Goal: Transaction & Acquisition: Book appointment/travel/reservation

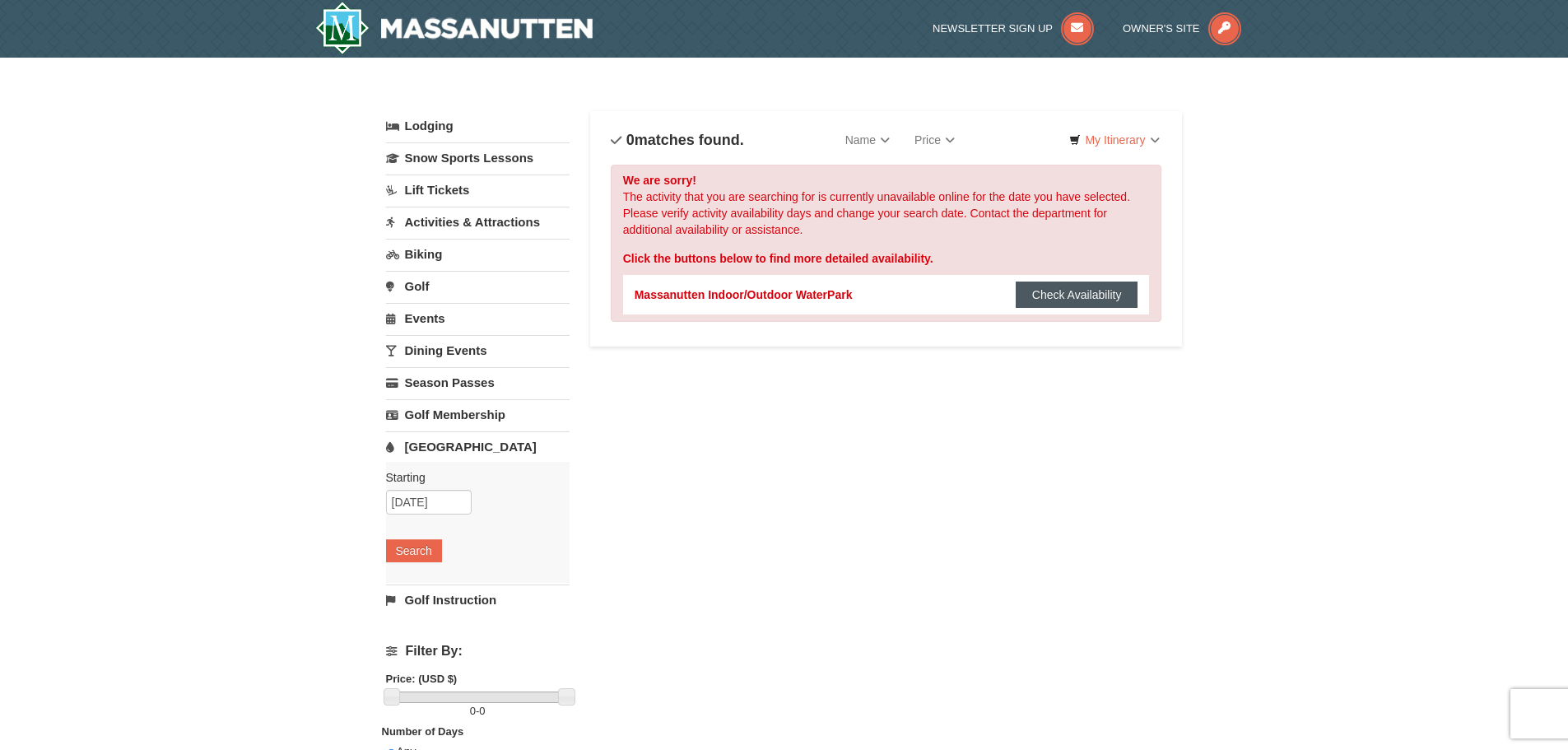
click at [1077, 300] on button "Check Availability" at bounding box center [1076, 294] width 122 height 26
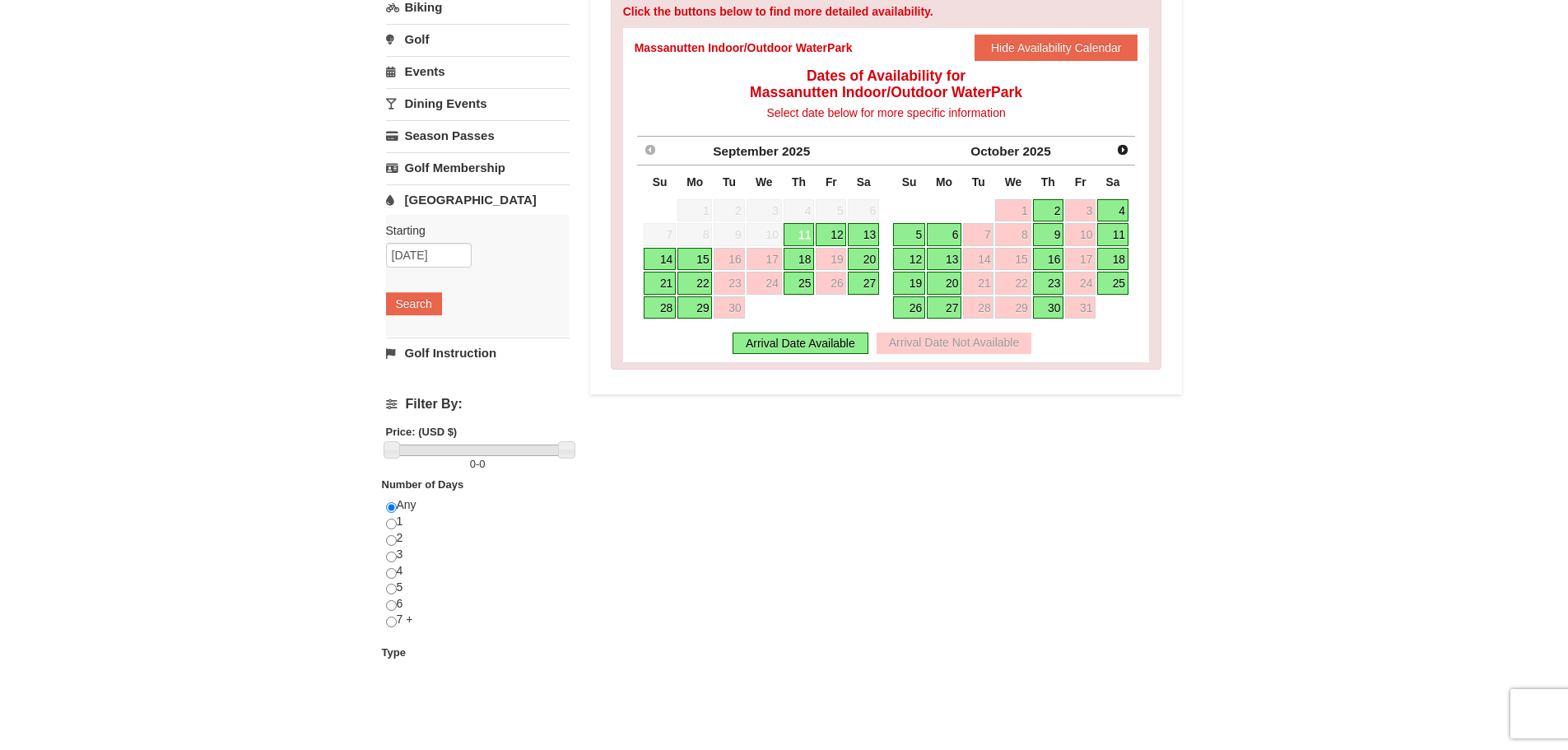
scroll to position [82, 0]
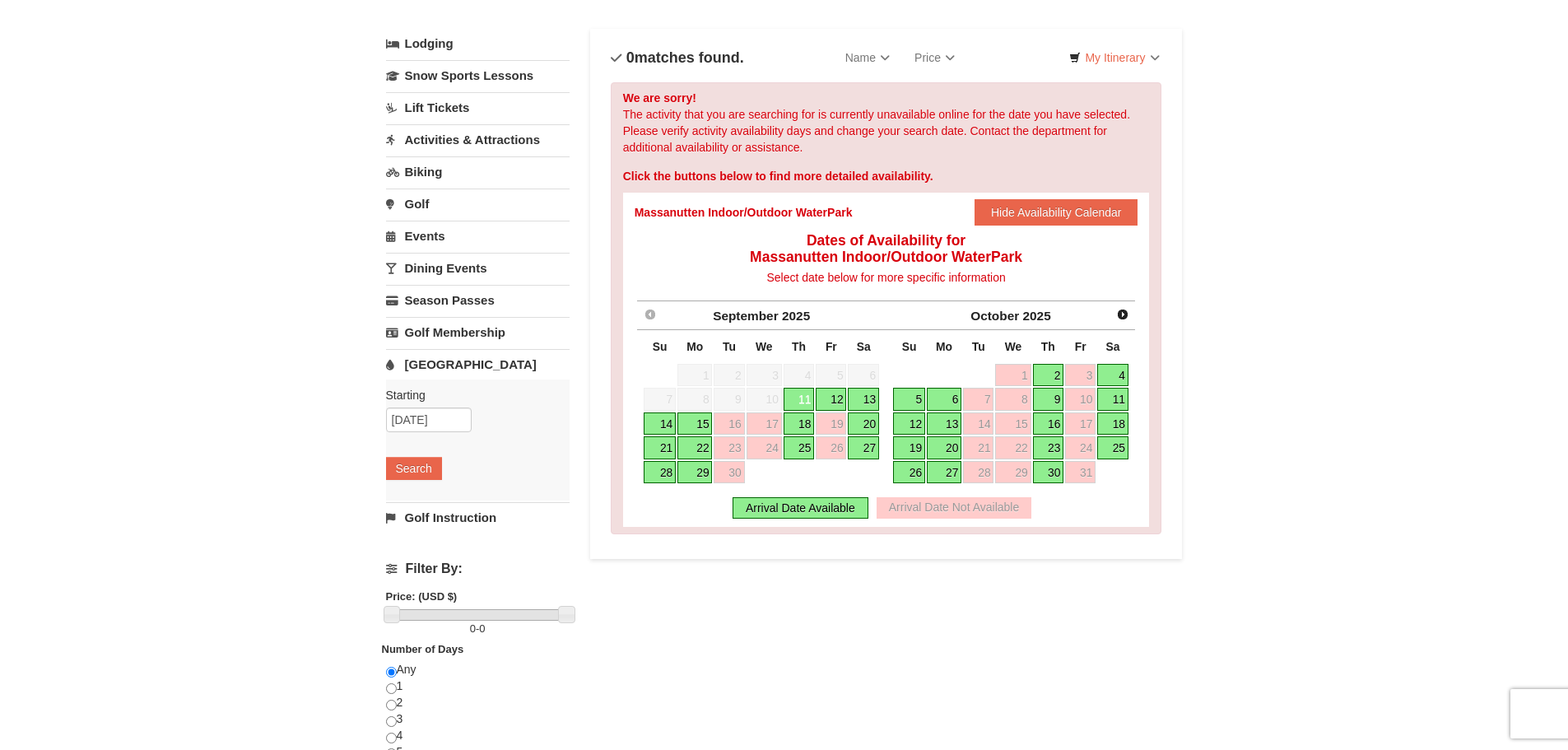
click at [804, 423] on link "18" at bounding box center [799, 423] width 31 height 23
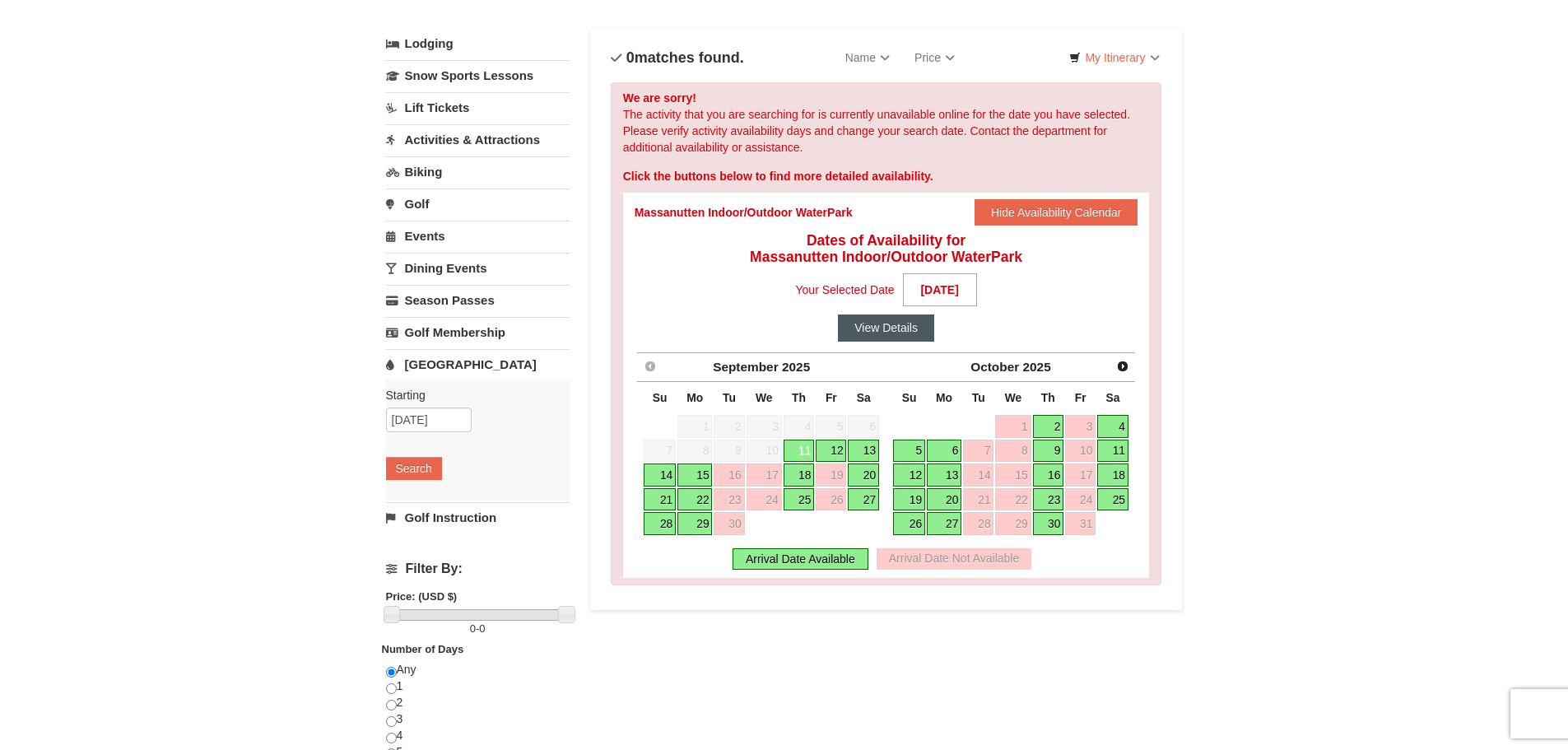
click at [869, 332] on button "View Details" at bounding box center [886, 328] width 96 height 26
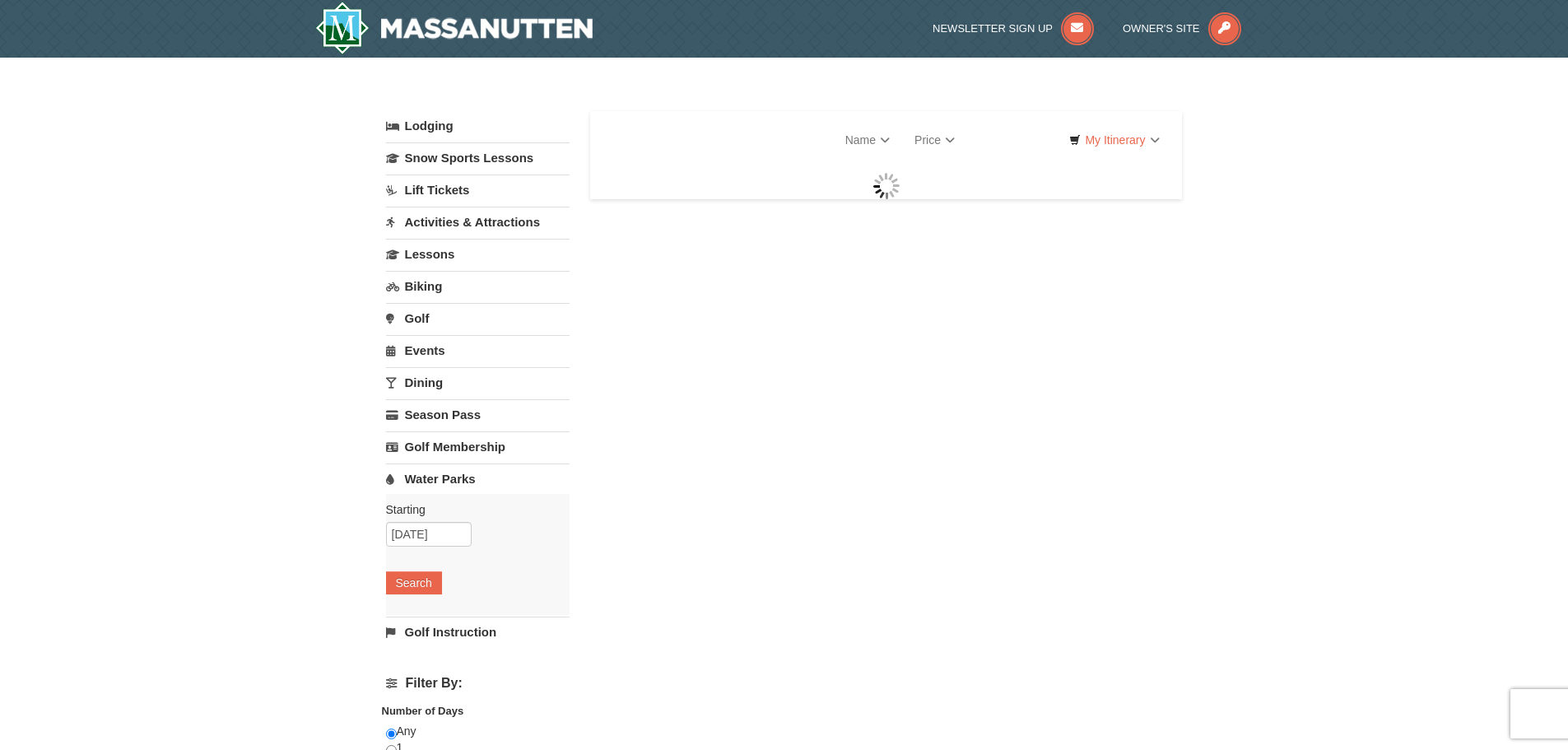
select select "9"
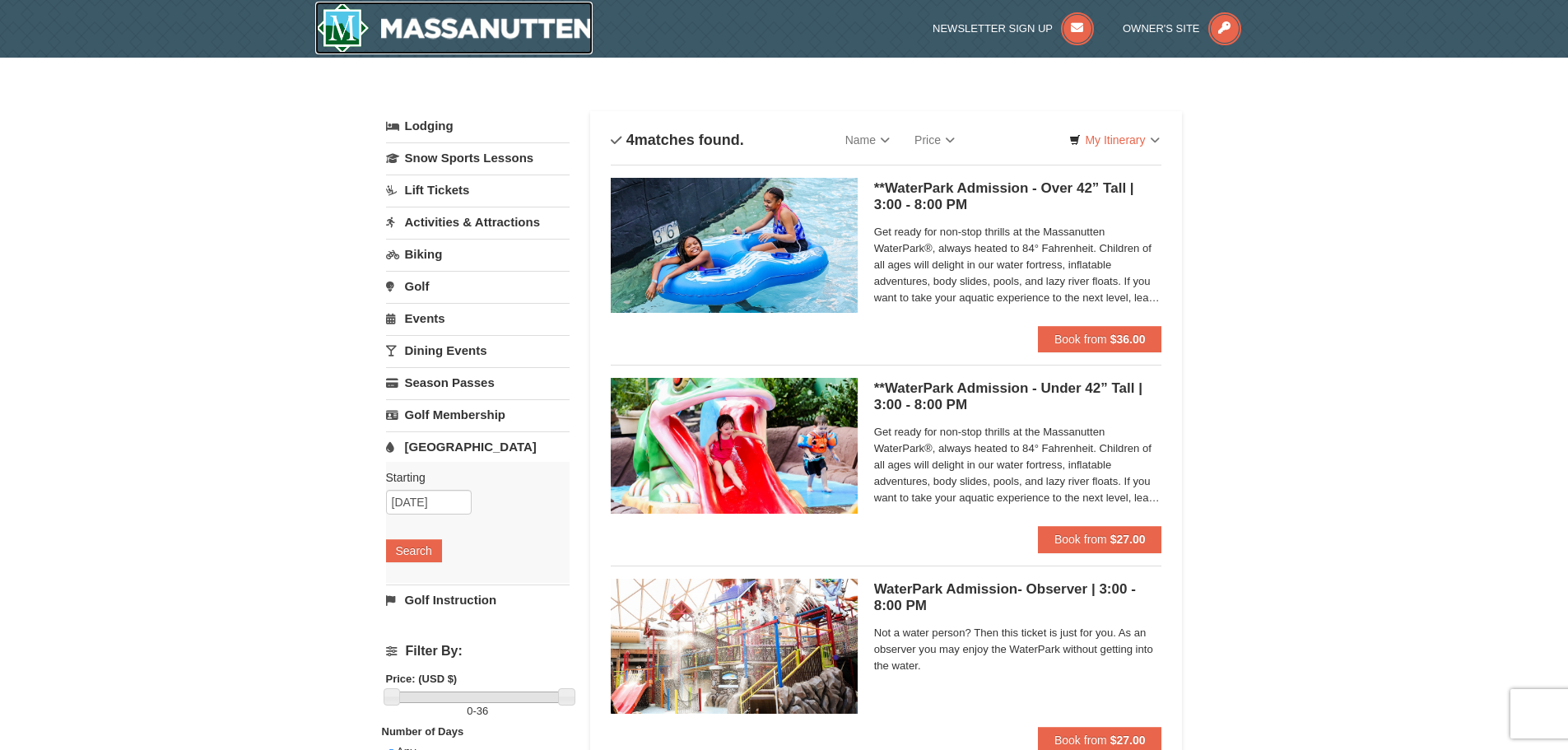
click at [381, 26] on img at bounding box center [454, 28] width 278 height 52
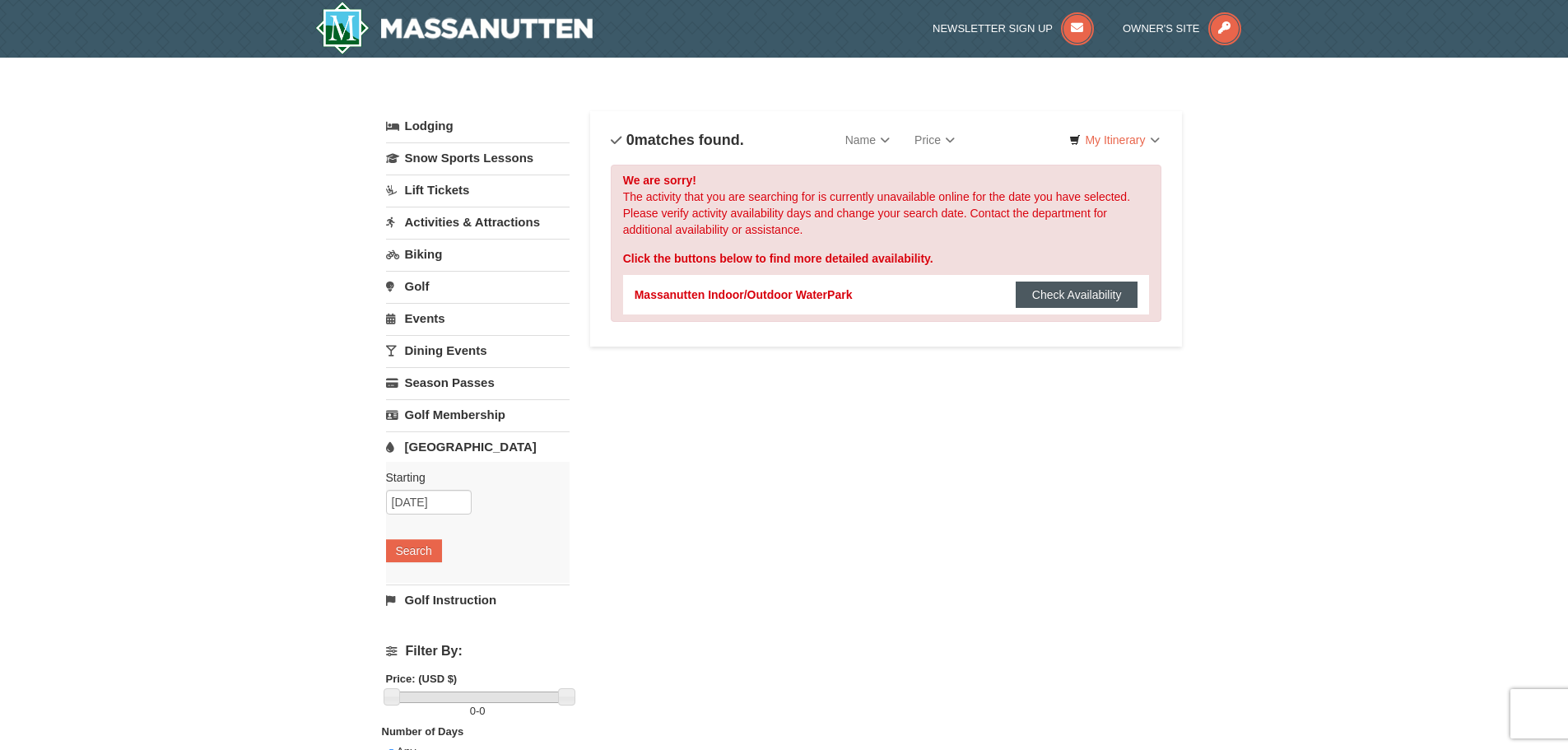
click at [1048, 301] on button "Check Availability" at bounding box center [1076, 294] width 122 height 26
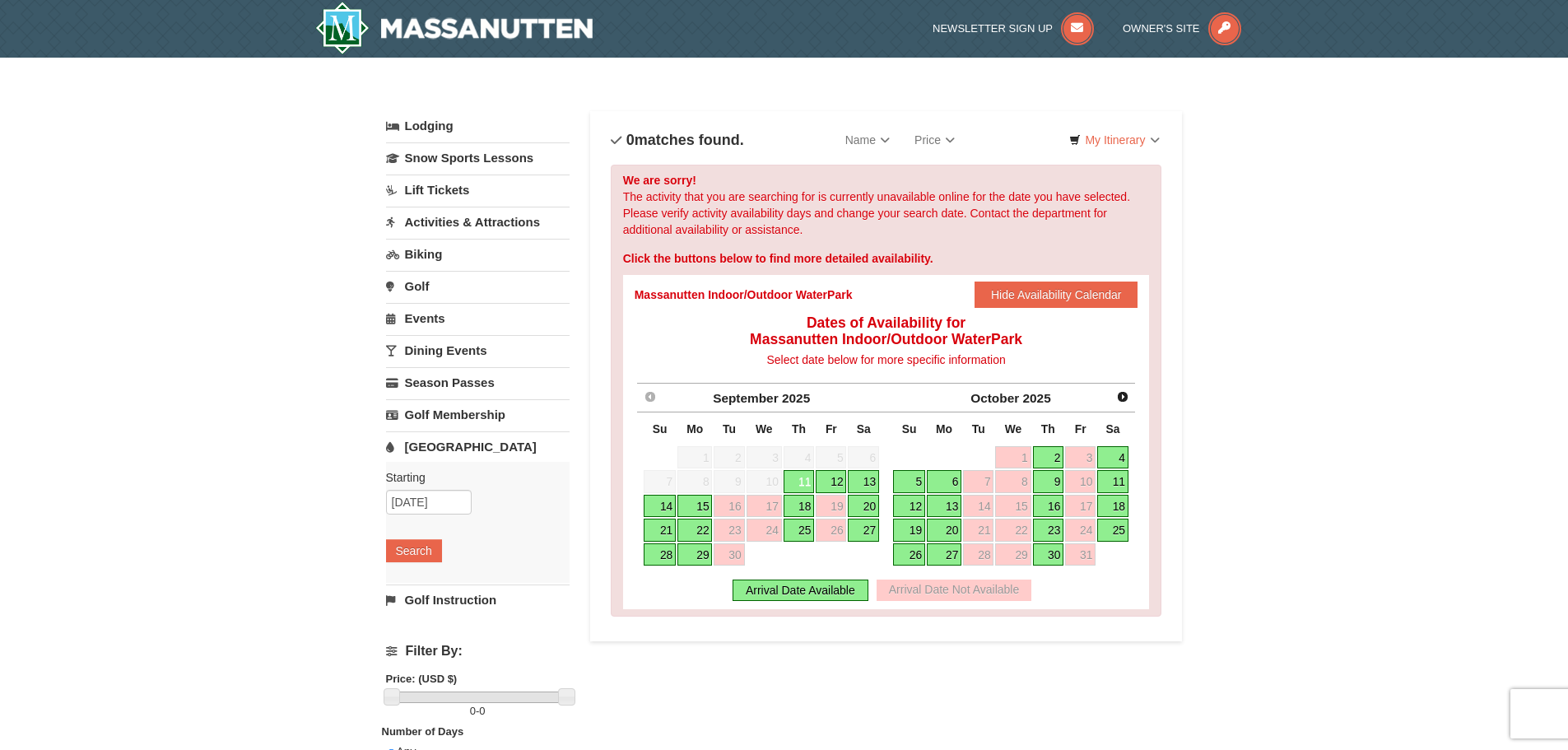
click at [801, 504] on link "18" at bounding box center [799, 506] width 31 height 23
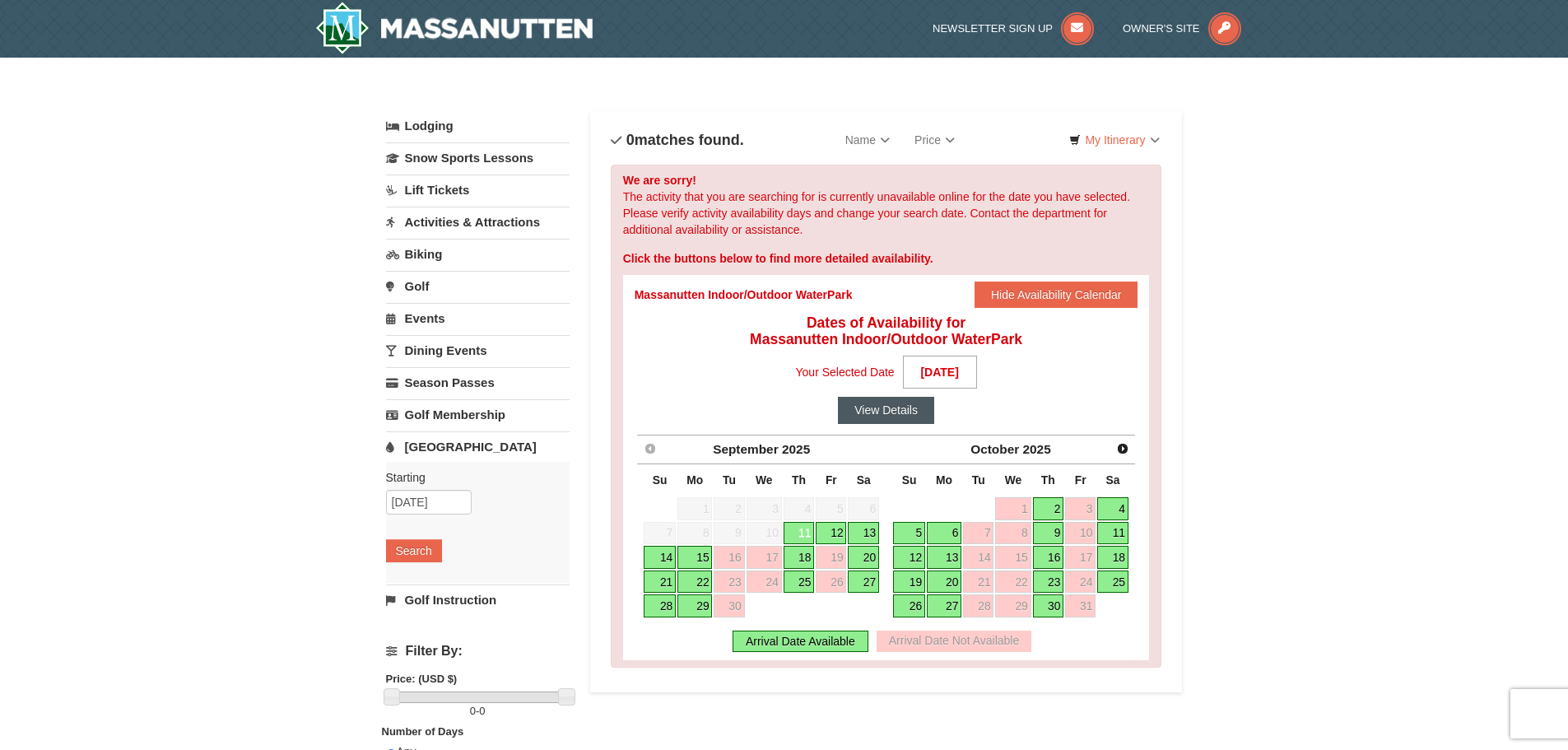
click at [908, 412] on button "View Details" at bounding box center [886, 410] width 96 height 26
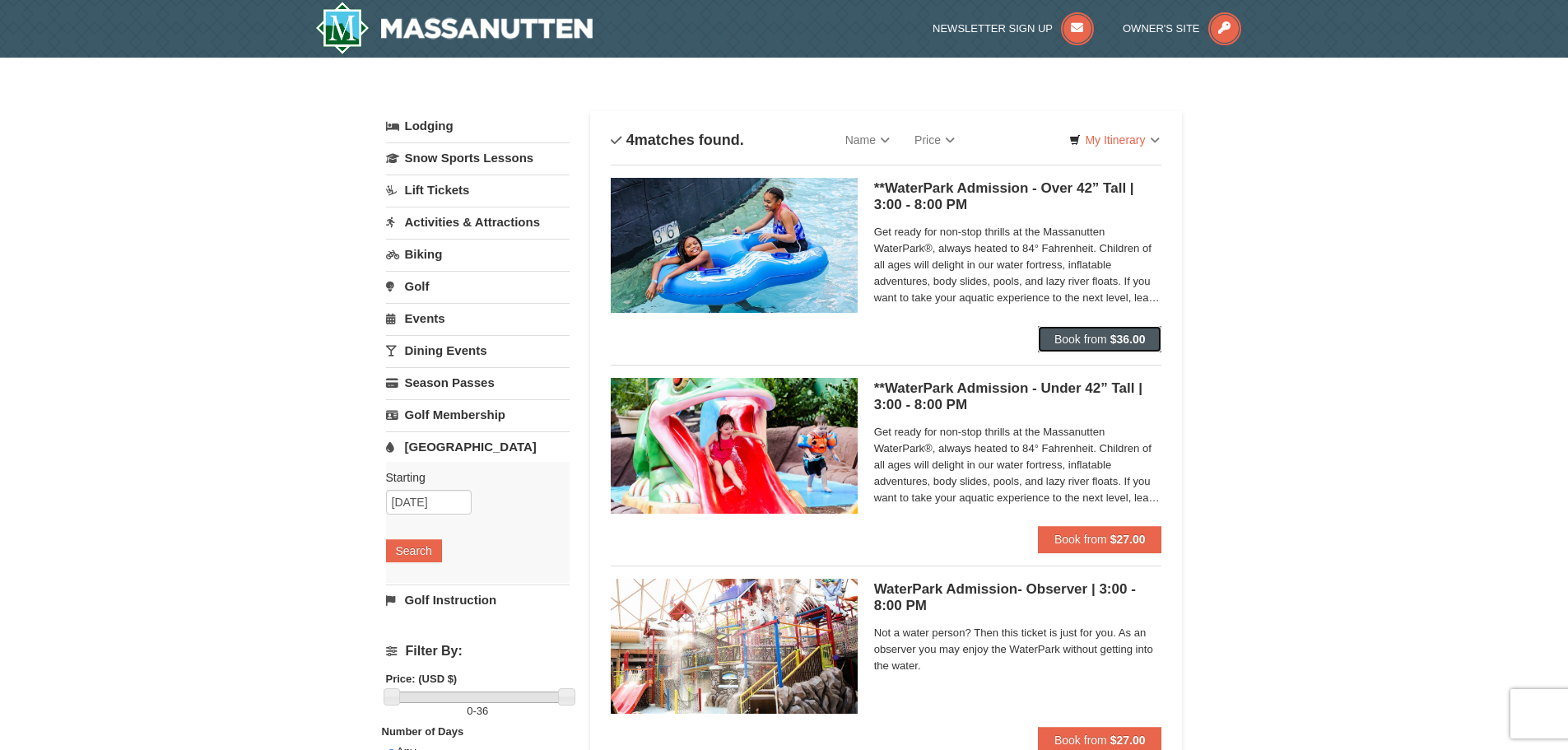
click at [1060, 335] on span "Book from" at bounding box center [1081, 339] width 52 height 13
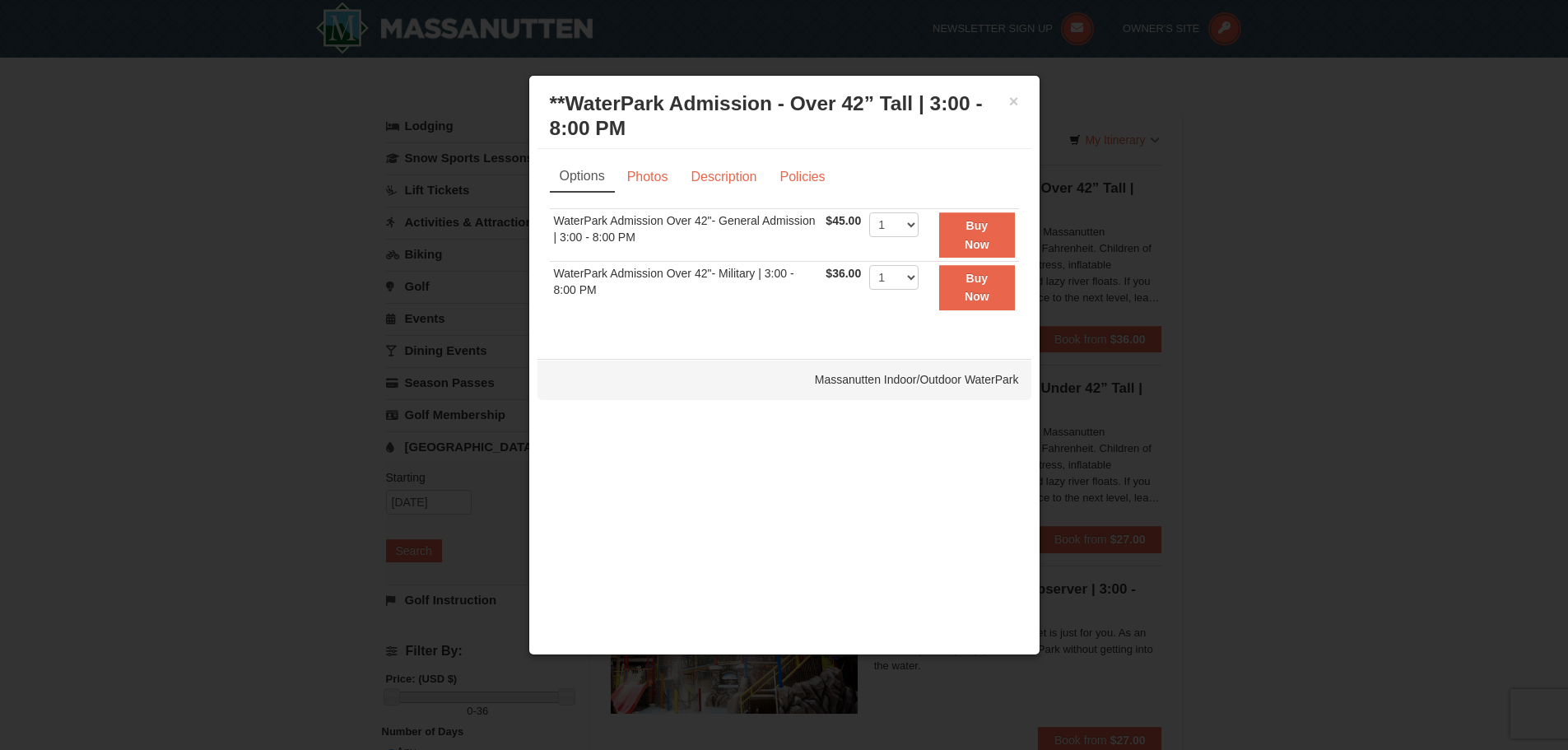
click at [1007, 99] on h3 "**WaterPark Admission - Over 42” Tall | 3:00 - 8:00 PM Massanutten Indoor/Outdo…" at bounding box center [785, 116] width 469 height 50
click at [1017, 98] on button "×" at bounding box center [1014, 102] width 10 height 17
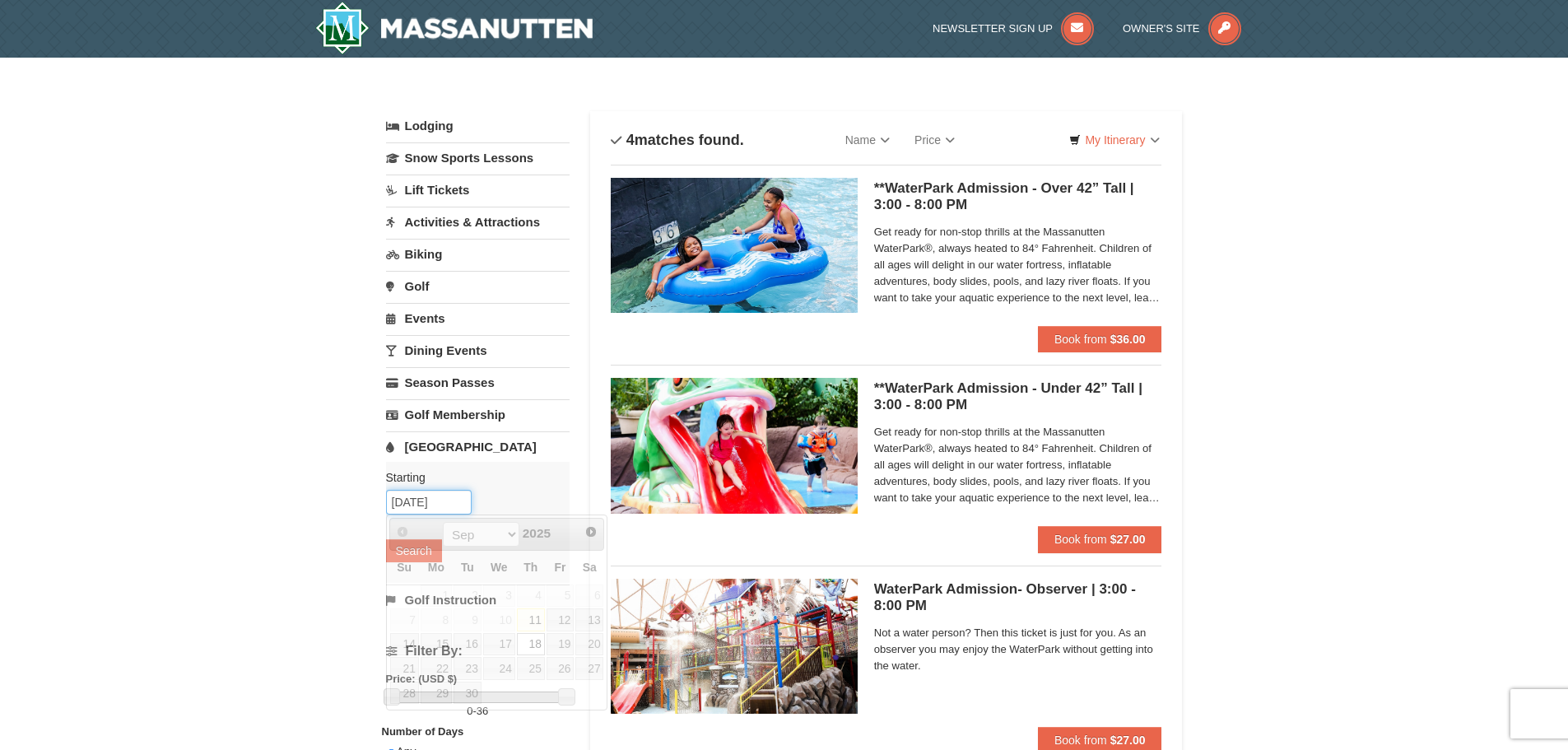
click at [419, 503] on input "[DATE]" at bounding box center [429, 502] width 86 height 24
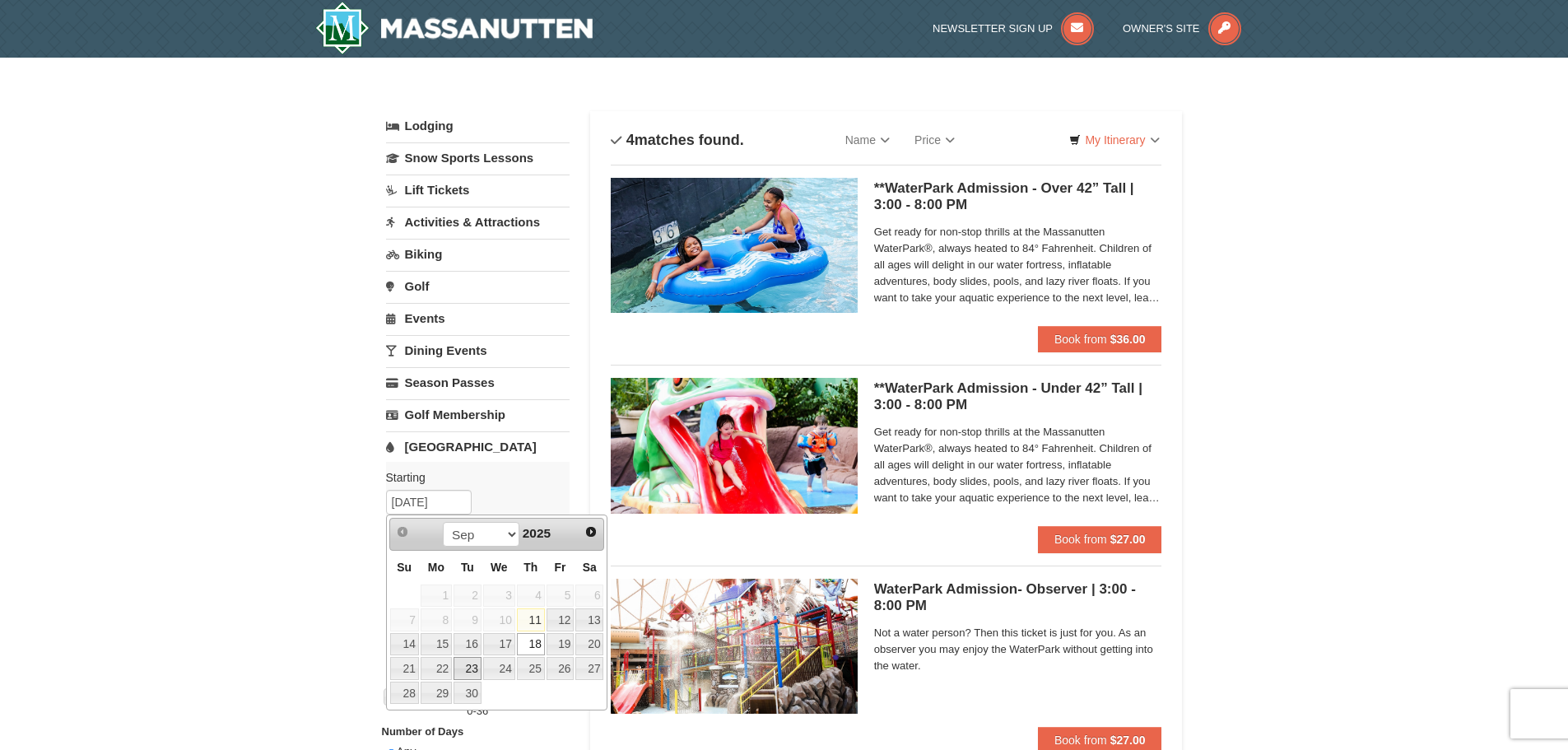
click at [465, 665] on link "23" at bounding box center [467, 668] width 28 height 23
type input "09/23/2025"
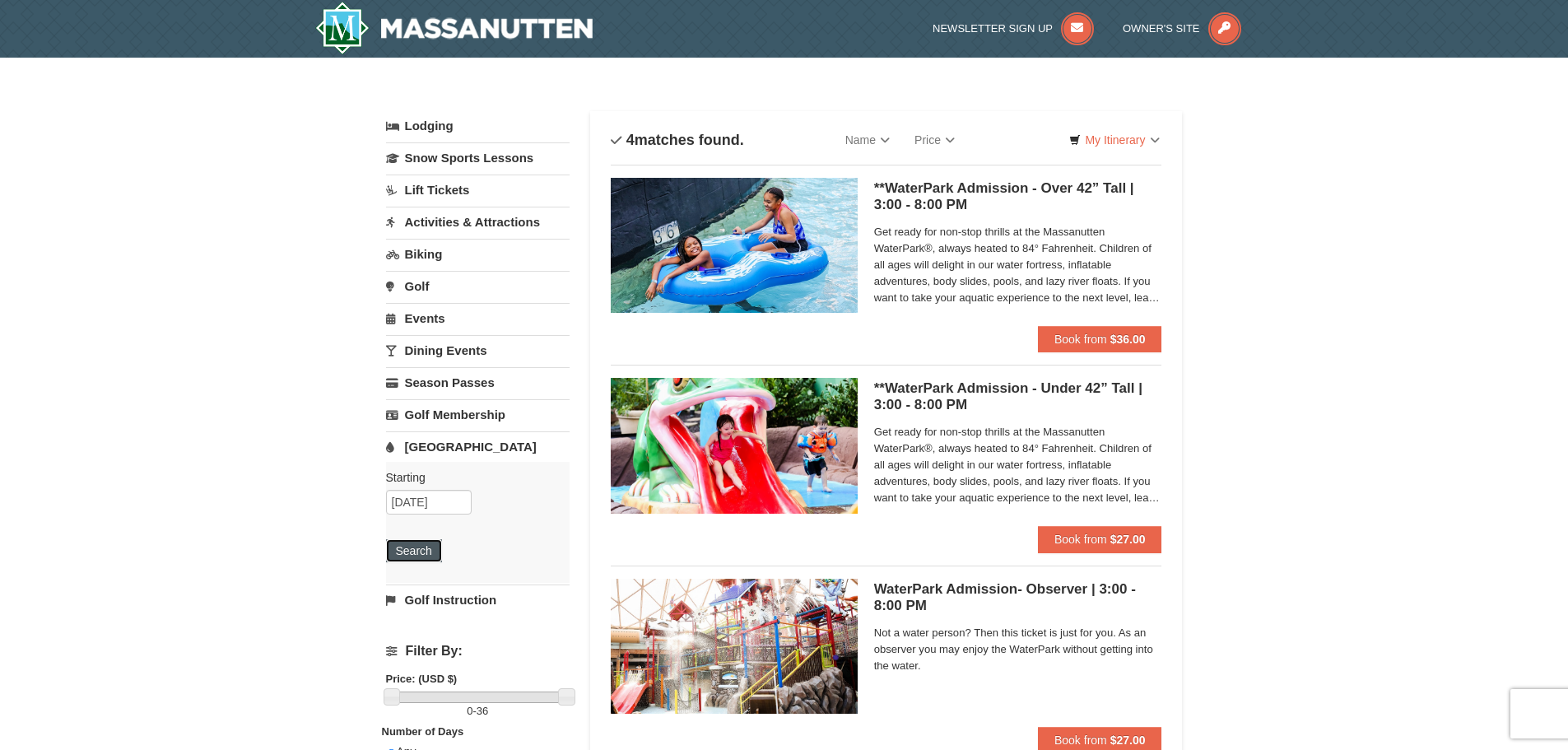
click at [425, 554] on button "Search" at bounding box center [414, 550] width 56 height 23
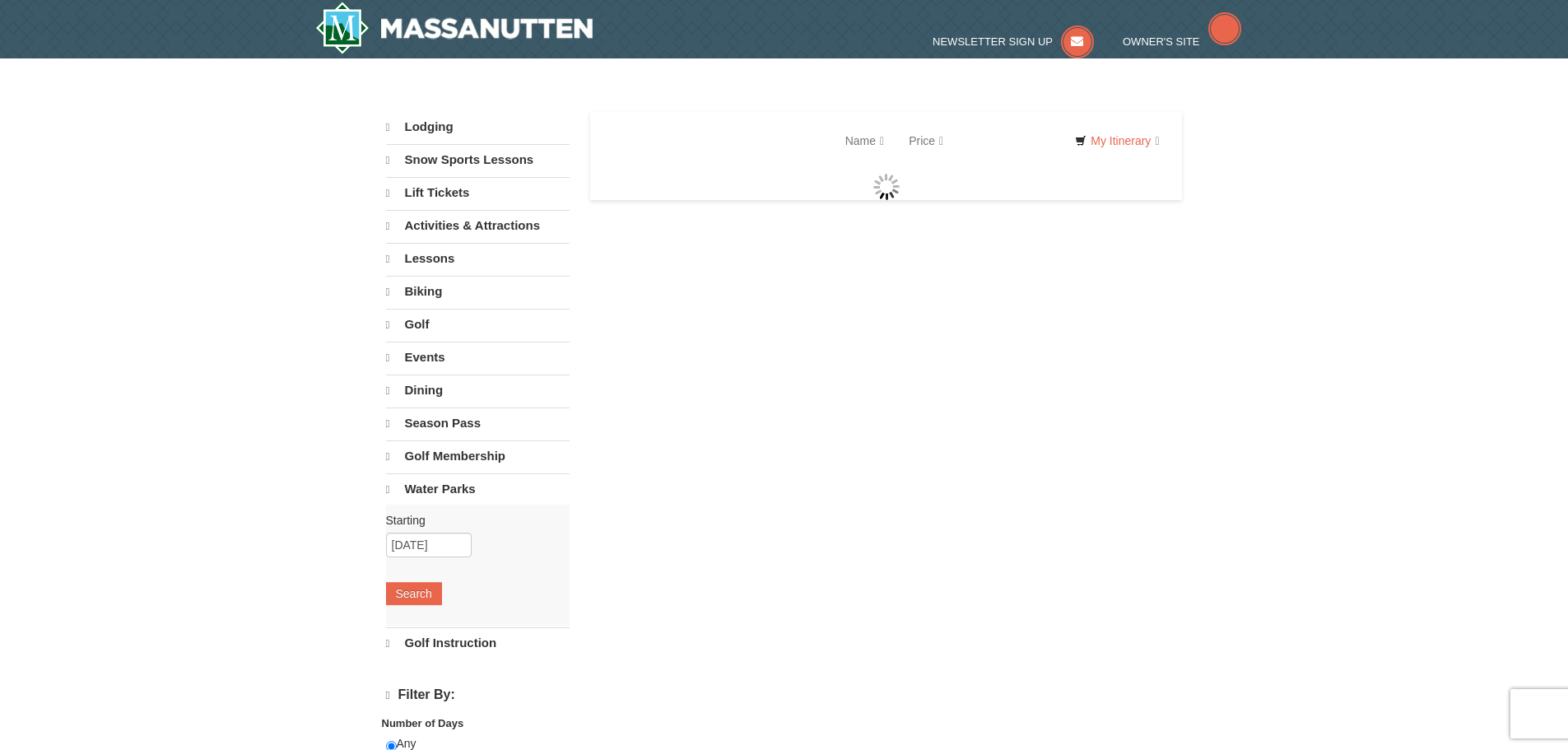
select select "9"
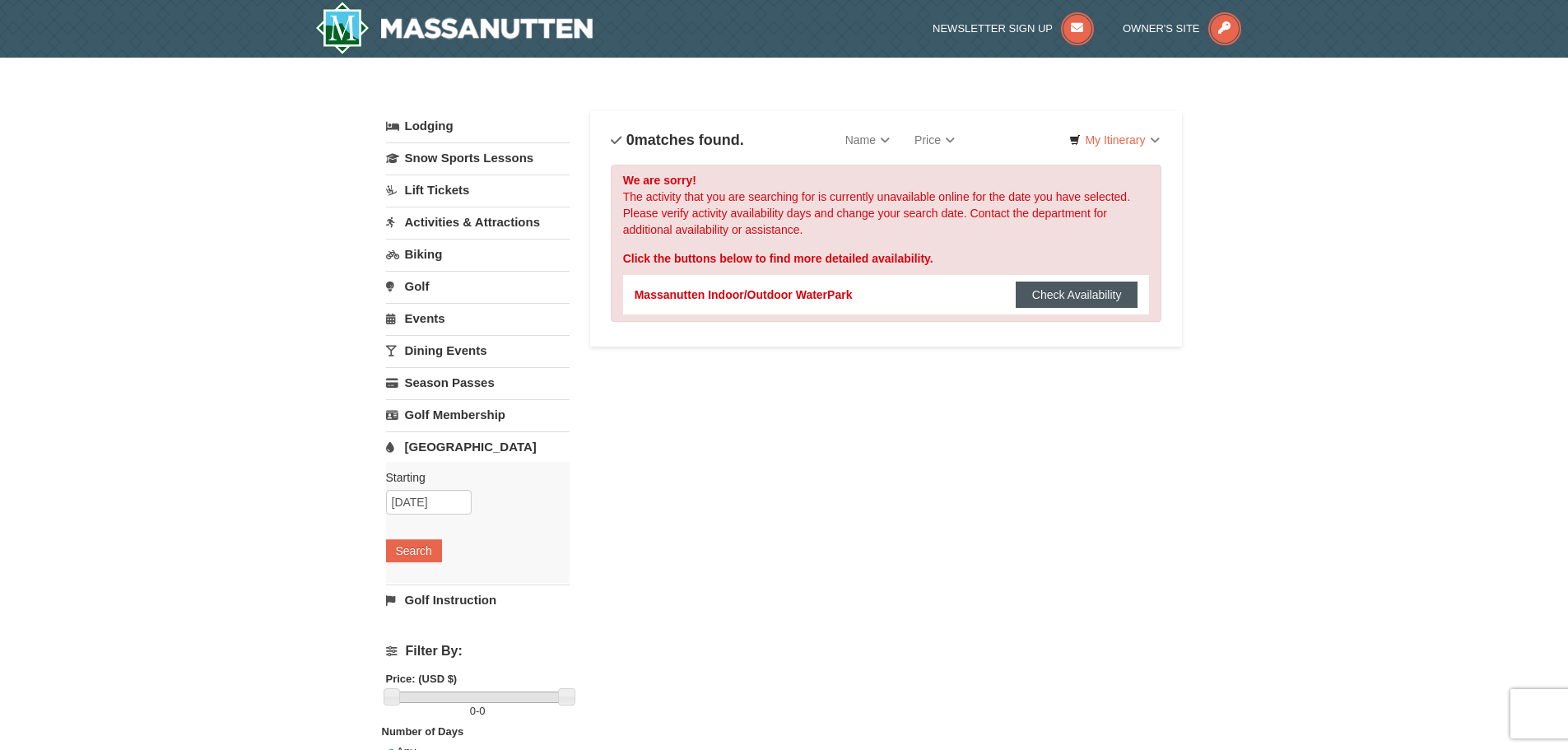
click at [1068, 301] on button "Check Availability" at bounding box center [1076, 294] width 122 height 26
